Goal: Navigation & Orientation: Go to known website

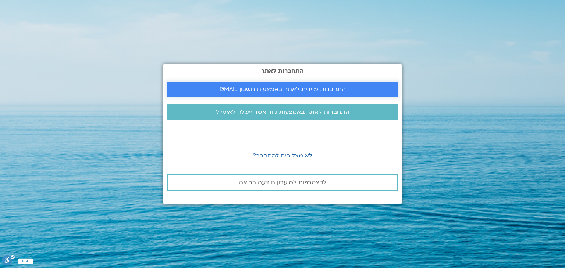
click at [265, 85] on link "התחברות מיידית לאתר באמצעות חשבון GMAIL" at bounding box center [283, 89] width 232 height 15
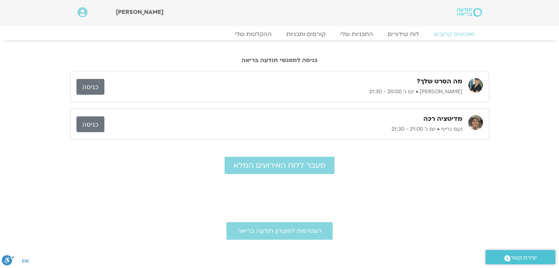
click at [89, 87] on link "כניסה" at bounding box center [90, 87] width 28 height 16
